Goal: Task Accomplishment & Management: Use online tool/utility

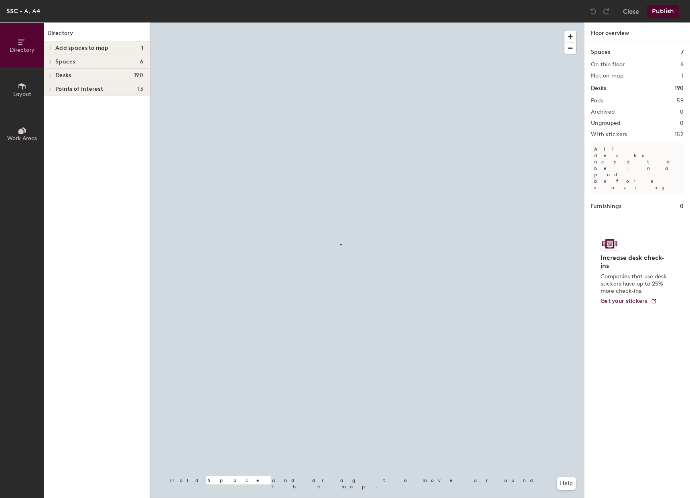
click at [340, 22] on div at bounding box center [367, 22] width 434 height 0
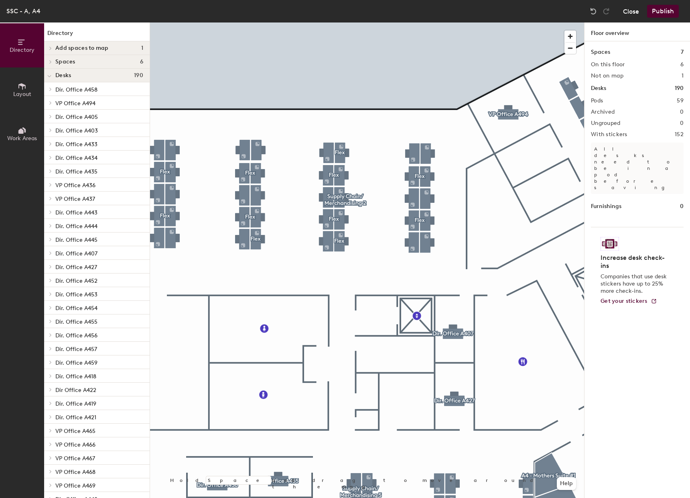
click at [631, 16] on button "Close" at bounding box center [631, 11] width 16 height 13
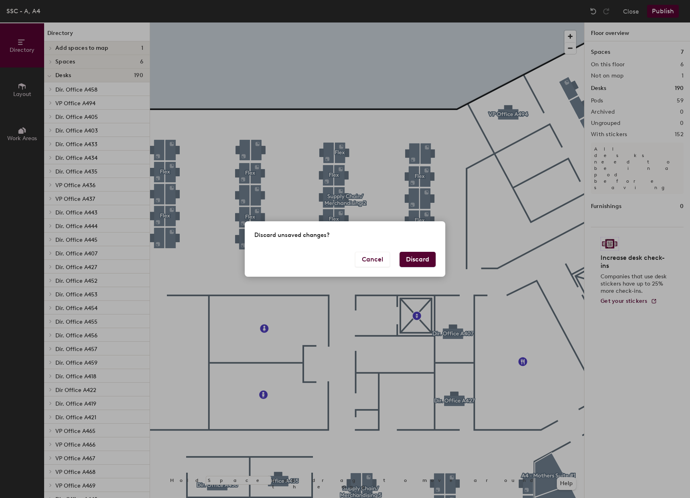
click at [417, 261] on button "Discard" at bounding box center [418, 259] width 36 height 15
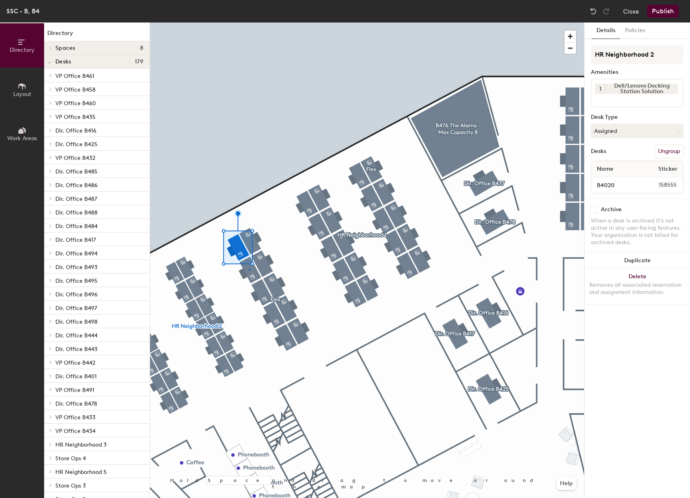
click at [249, 22] on div at bounding box center [367, 22] width 434 height 0
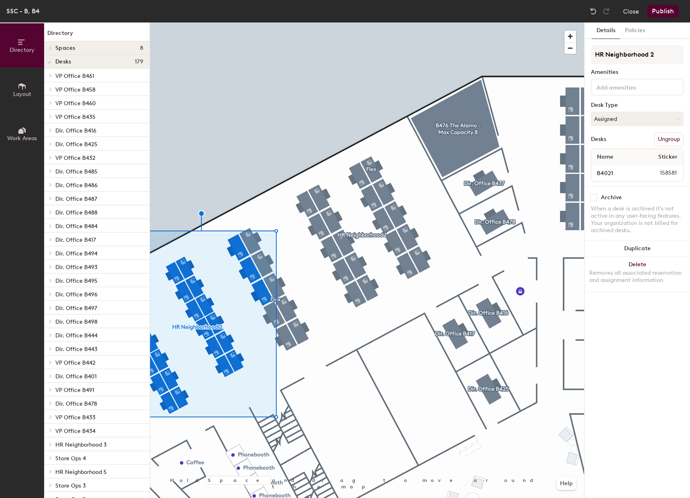
click at [265, 22] on div at bounding box center [367, 22] width 434 height 0
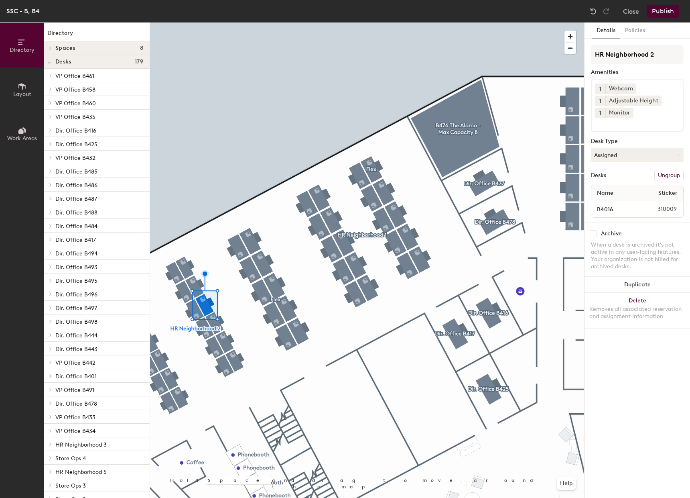
click at [220, 22] on div at bounding box center [367, 22] width 434 height 0
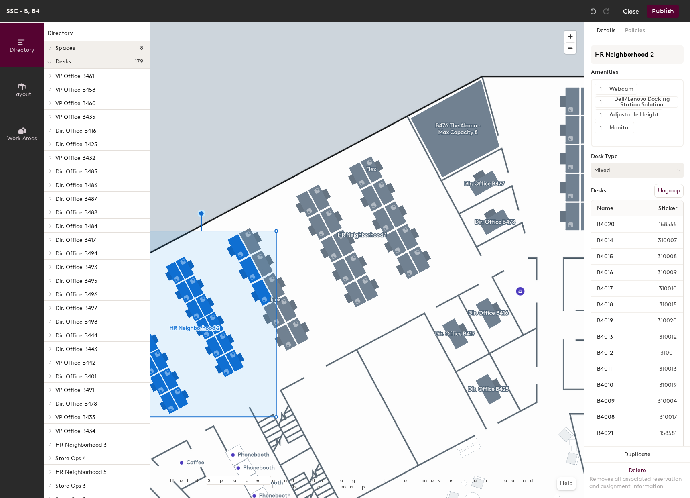
click at [626, 10] on button "Close" at bounding box center [631, 11] width 16 height 13
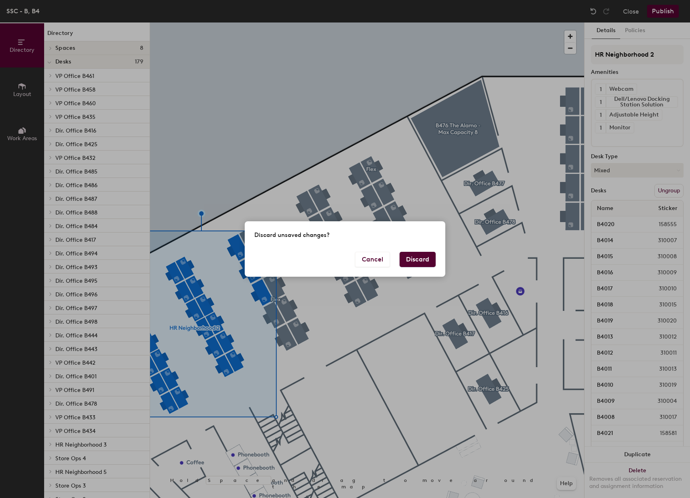
click at [417, 257] on button "Discard" at bounding box center [418, 259] width 36 height 15
